Goal: Find specific page/section: Find specific page/section

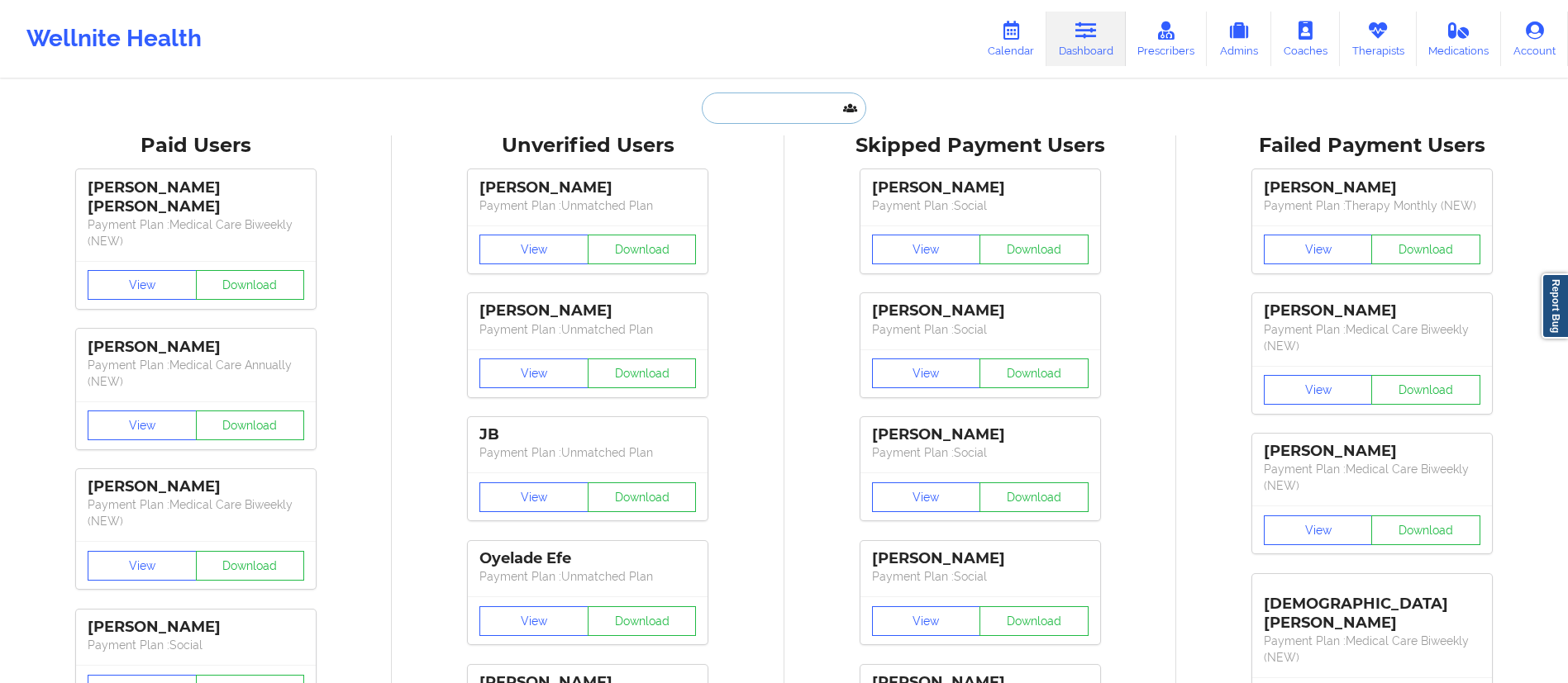
click at [764, 122] on input "text" at bounding box center [784, 108] width 164 height 32
paste input "[PERSON_NAME]"
type input "[PERSON_NAME]"
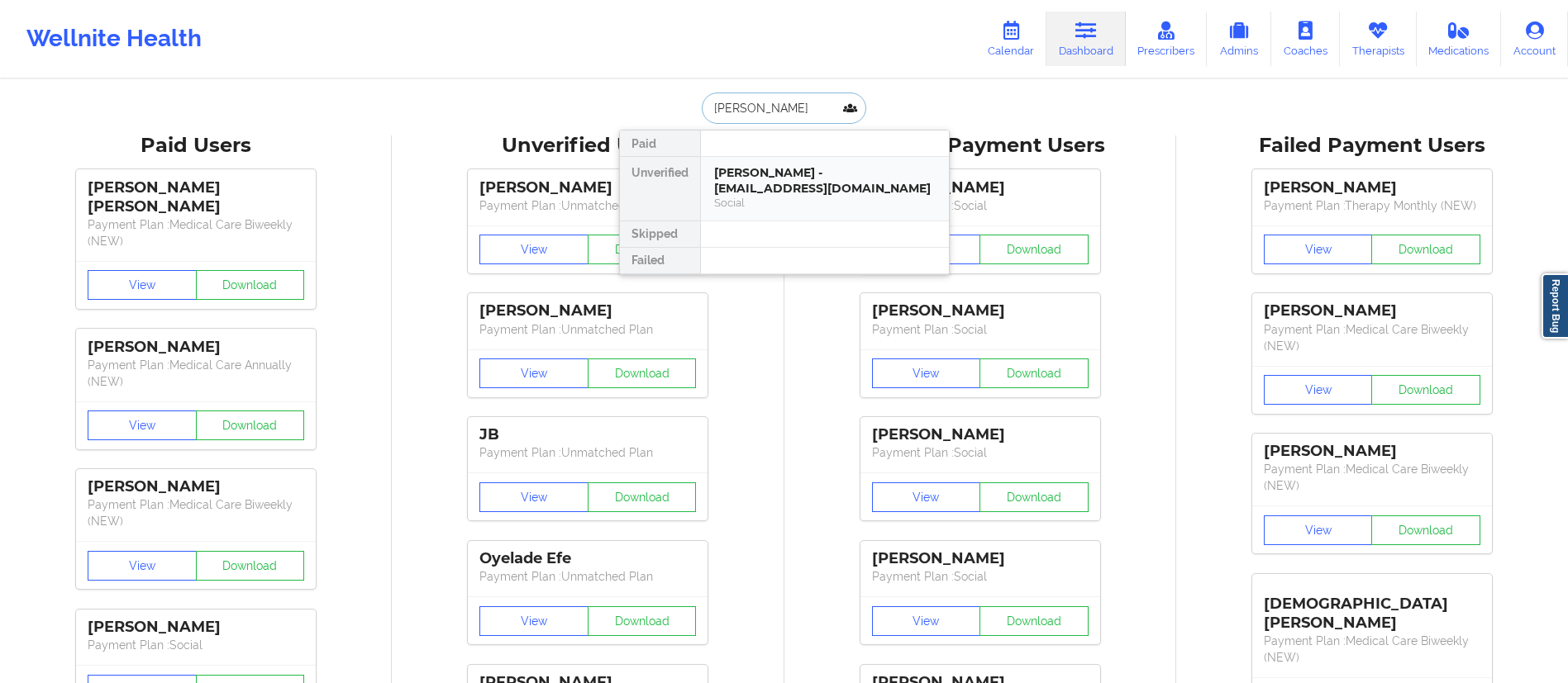
click at [765, 183] on div "[PERSON_NAME] - [EMAIL_ADDRESS][DOMAIN_NAME]" at bounding box center [825, 181] width 221 height 31
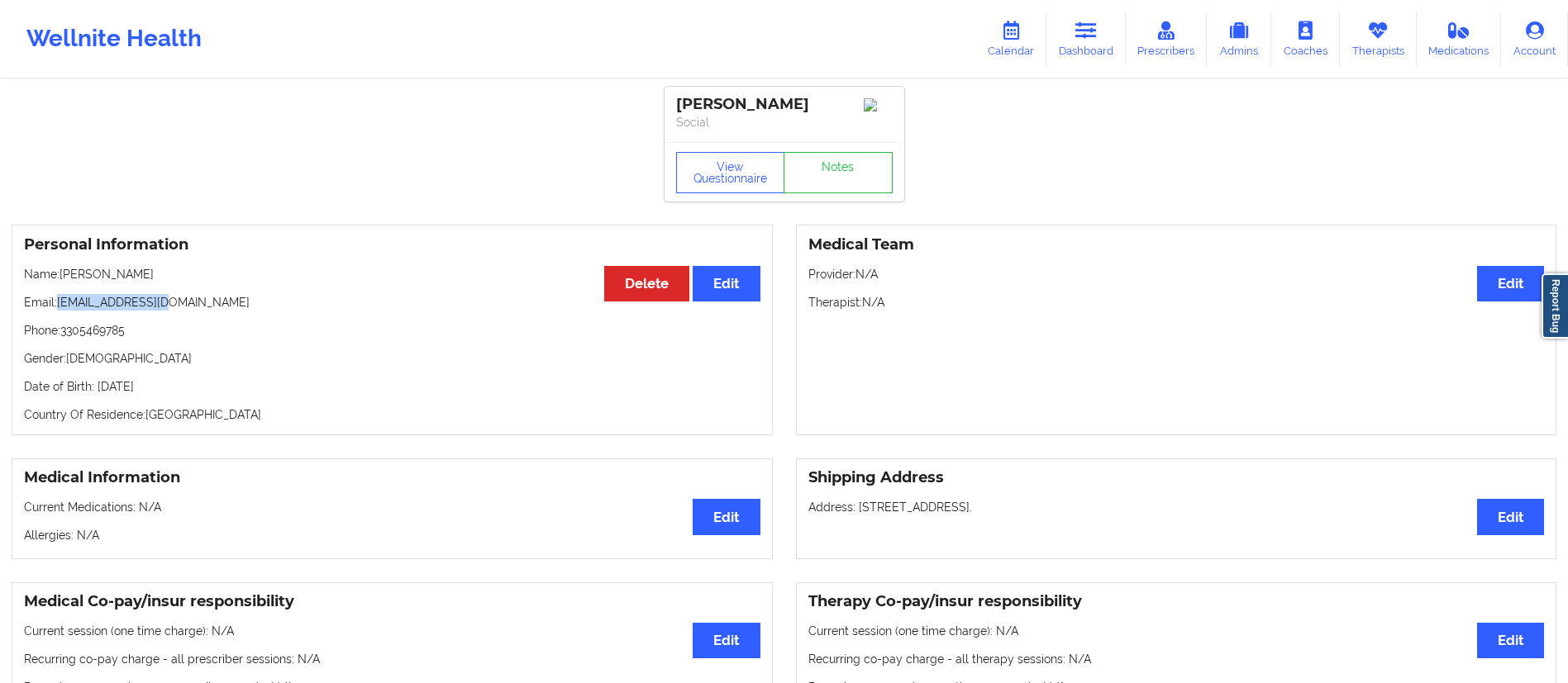
drag, startPoint x: 57, startPoint y: 312, endPoint x: 281, endPoint y: 296, distance: 224.6
click at [281, 296] on div "Personal Information Edit Delete Name: [PERSON_NAME] Email: [EMAIL_ADDRESS][DOM…" at bounding box center [392, 330] width 761 height 211
copy p "[EMAIL_ADDRESS][DOMAIN_NAME]"
click at [1023, 55] on link "Calendar" at bounding box center [1011, 39] width 71 height 55
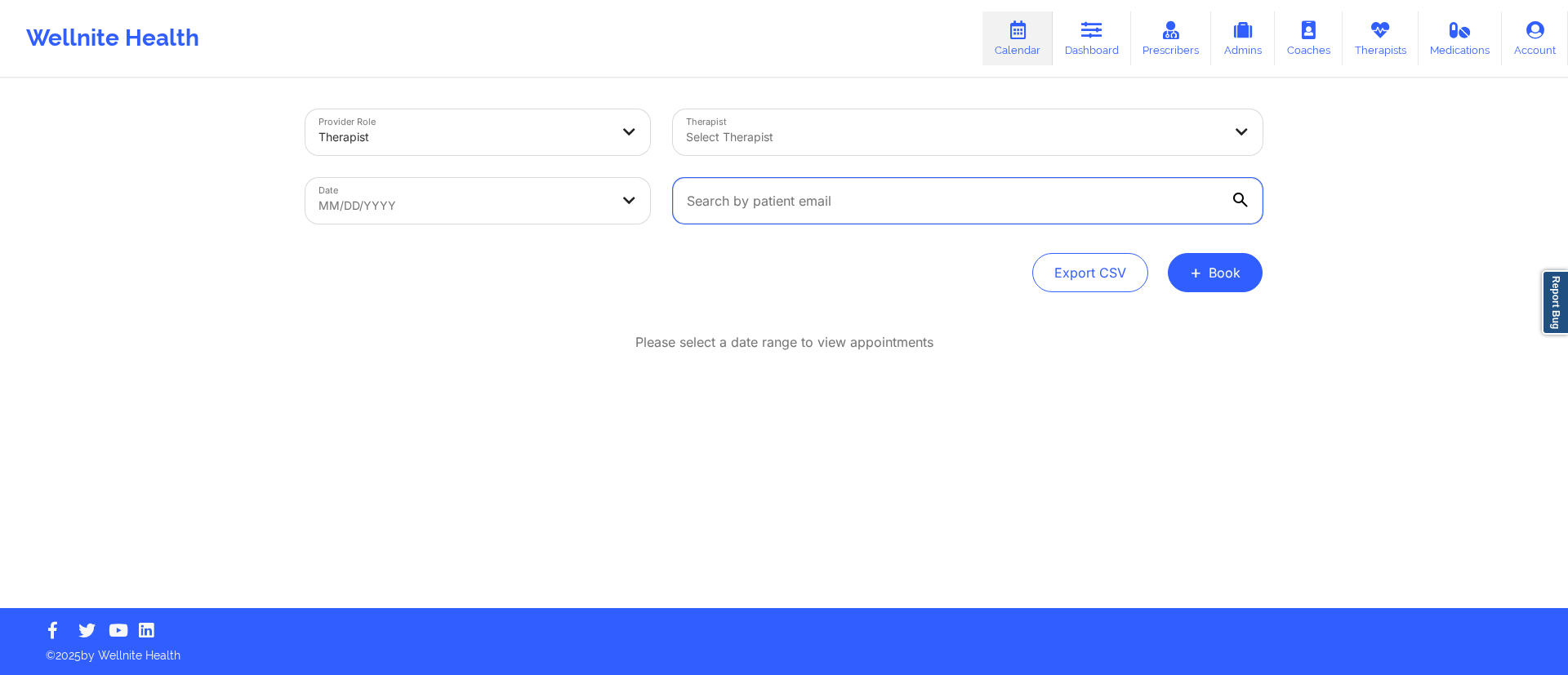
drag, startPoint x: 870, startPoint y: 206, endPoint x: 612, endPoint y: 222, distance: 258.5
click at [607, 219] on div "Provider Role Therapist Therapist Select Therapist Date MM/DD/YYYY" at bounding box center [784, 167] width 980 height 137
paste input "[EMAIL_ADDRESS][DOMAIN_NAME]"
type input "[EMAIL_ADDRESS][DOMAIN_NAME]"
click at [446, 208] on body "Wellnite Health Calendar Dashboard Prescribers Admins Coaches Therapists Medica…" at bounding box center [784, 337] width 1568 height 675
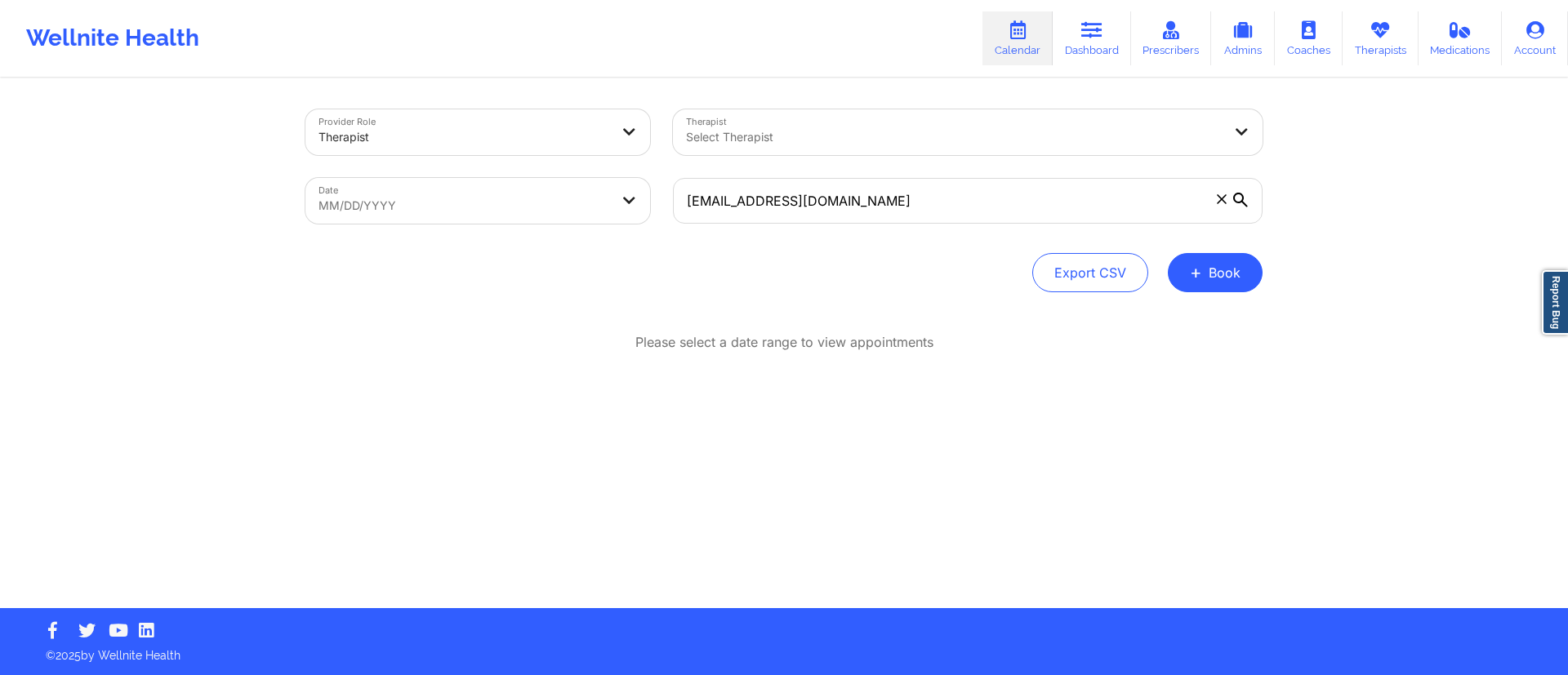
select select "2025-8"
select select "2025-9"
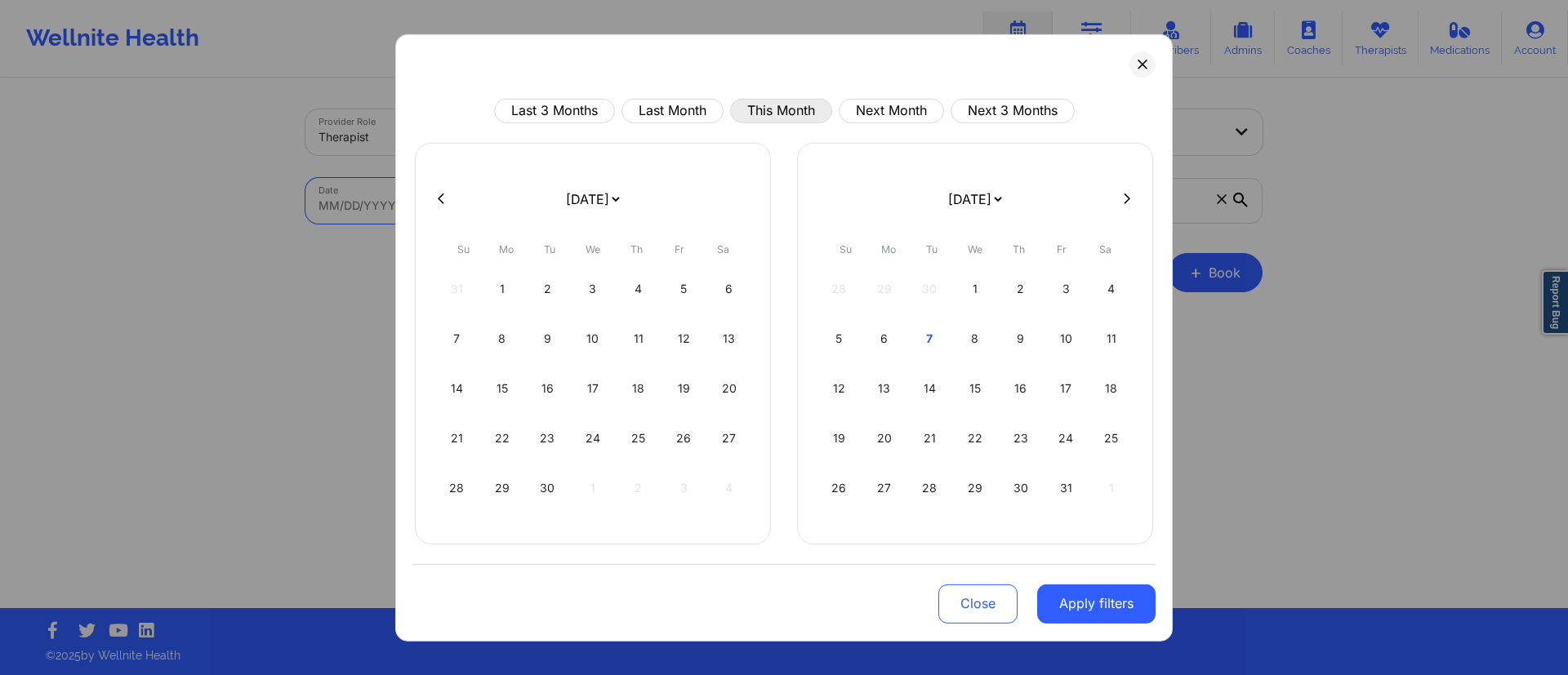
click at [777, 104] on button "This Month" at bounding box center [781, 110] width 103 height 25
select select "2025-9"
select select "2025-10"
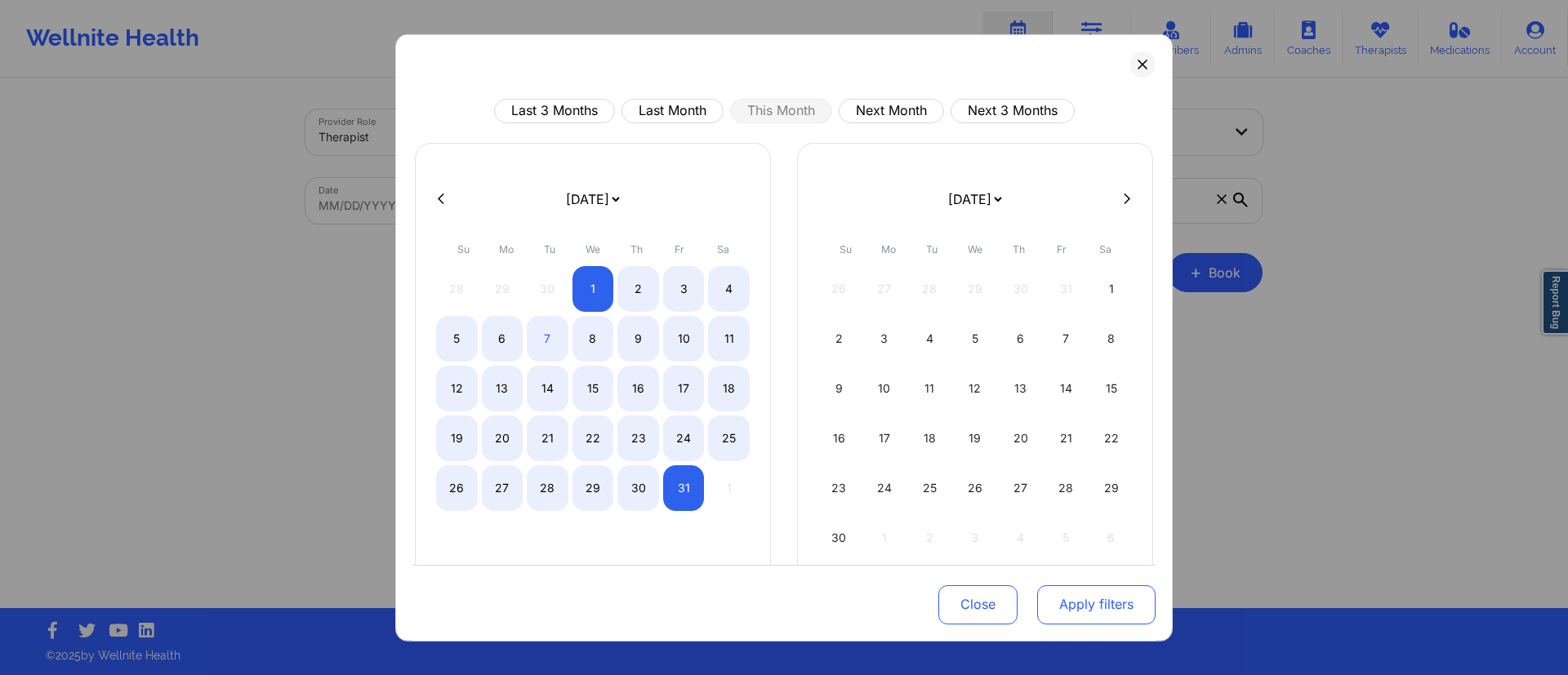
click at [1111, 595] on button "Apply filters" at bounding box center [1097, 605] width 119 height 39
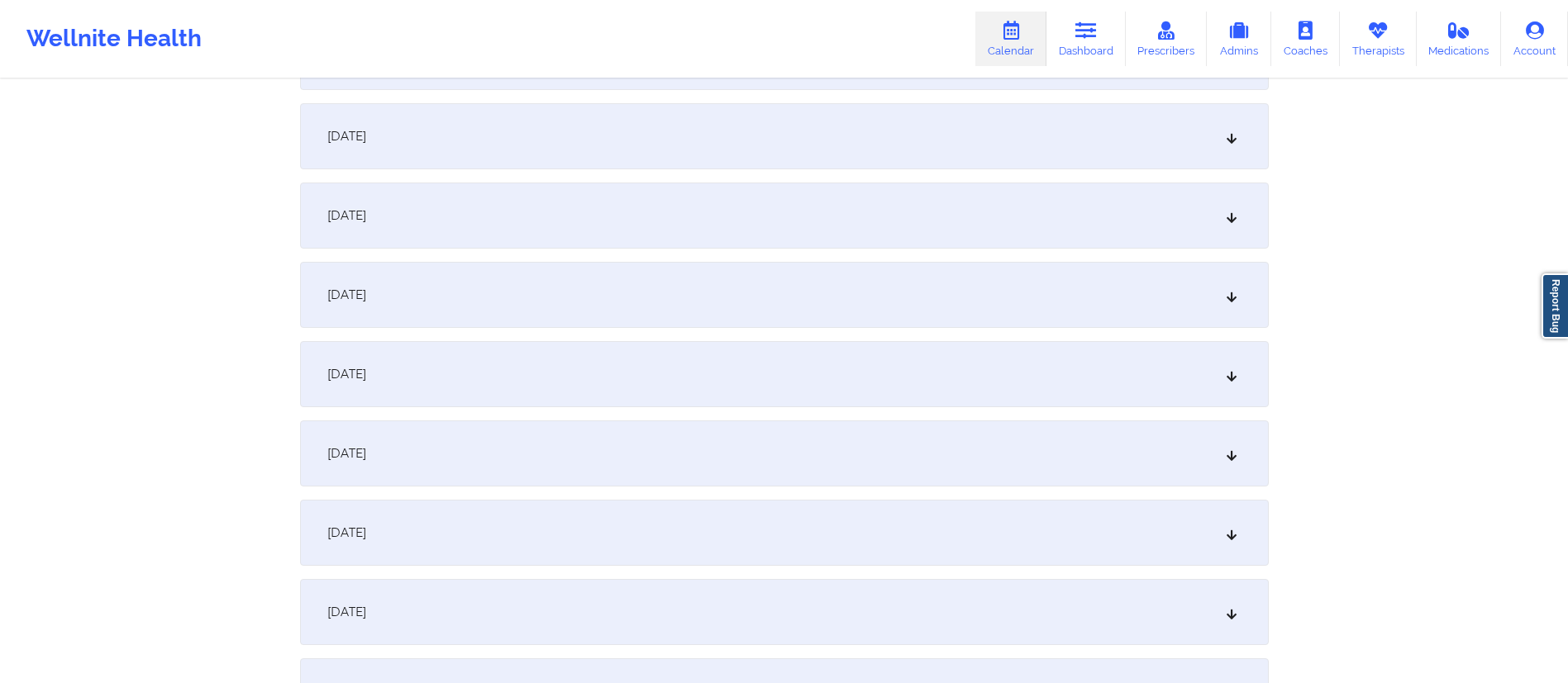
scroll to position [470, 0]
click at [515, 374] on div "[DATE]" at bounding box center [784, 368] width 969 height 66
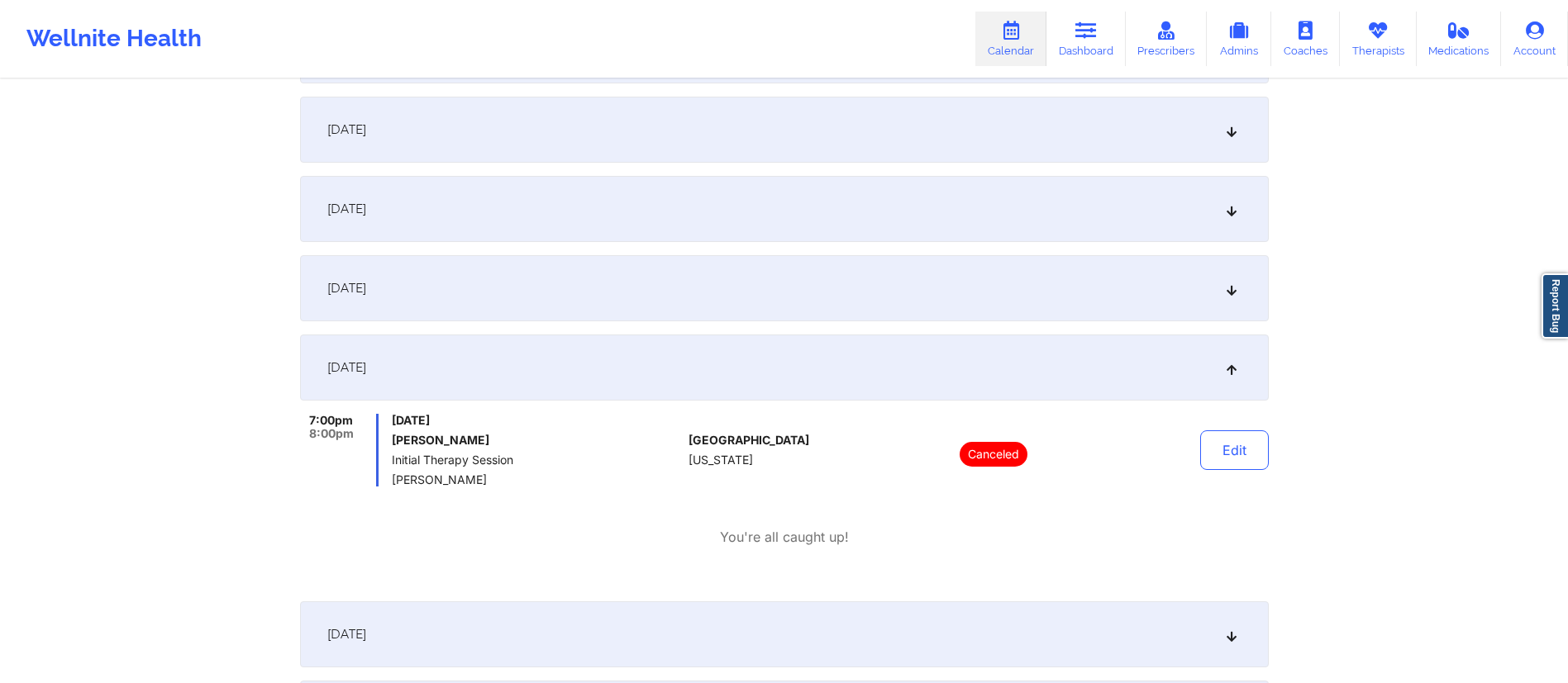
click at [589, 351] on div "[DATE]" at bounding box center [784, 368] width 969 height 66
